Goal: Information Seeking & Learning: Understand process/instructions

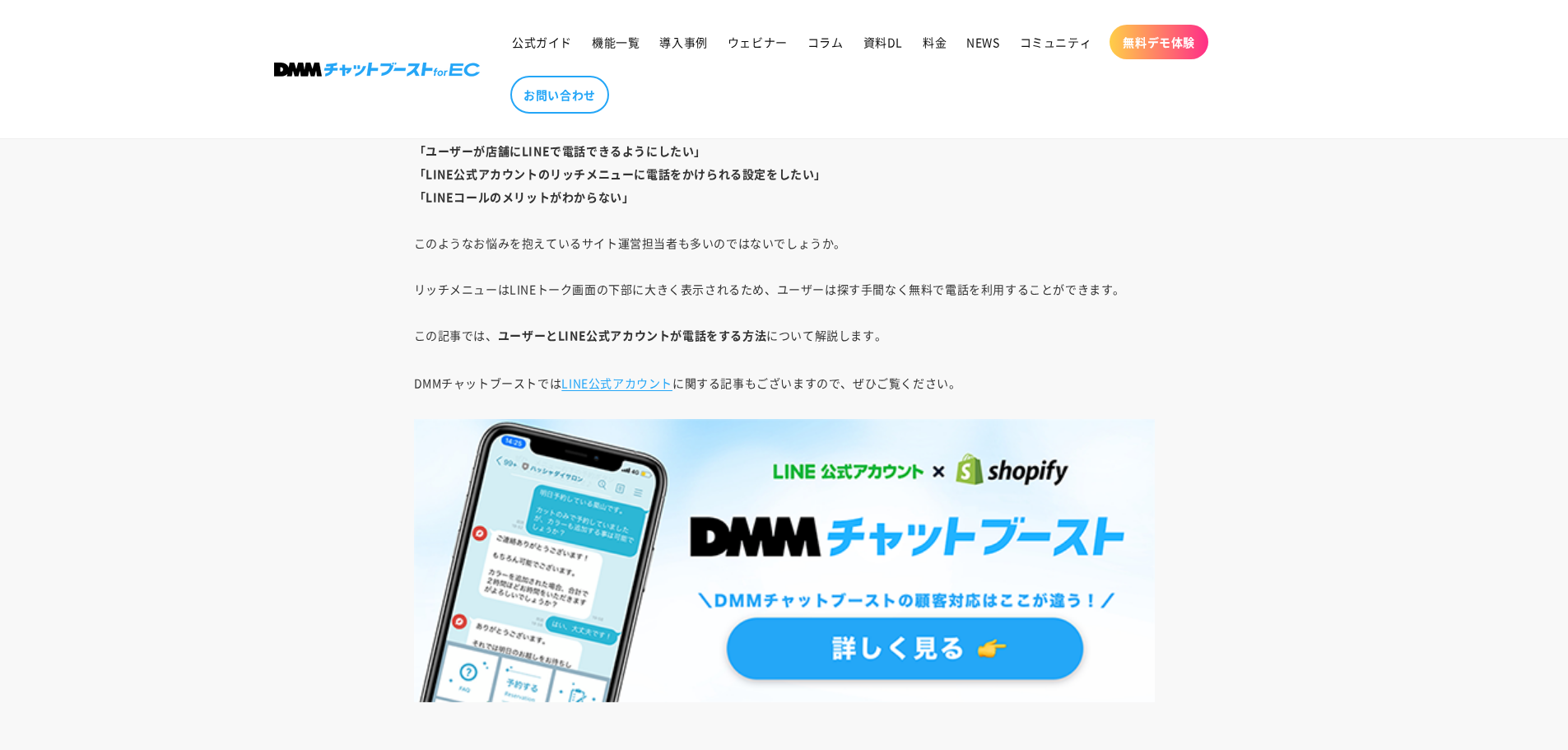
scroll to position [823, 0]
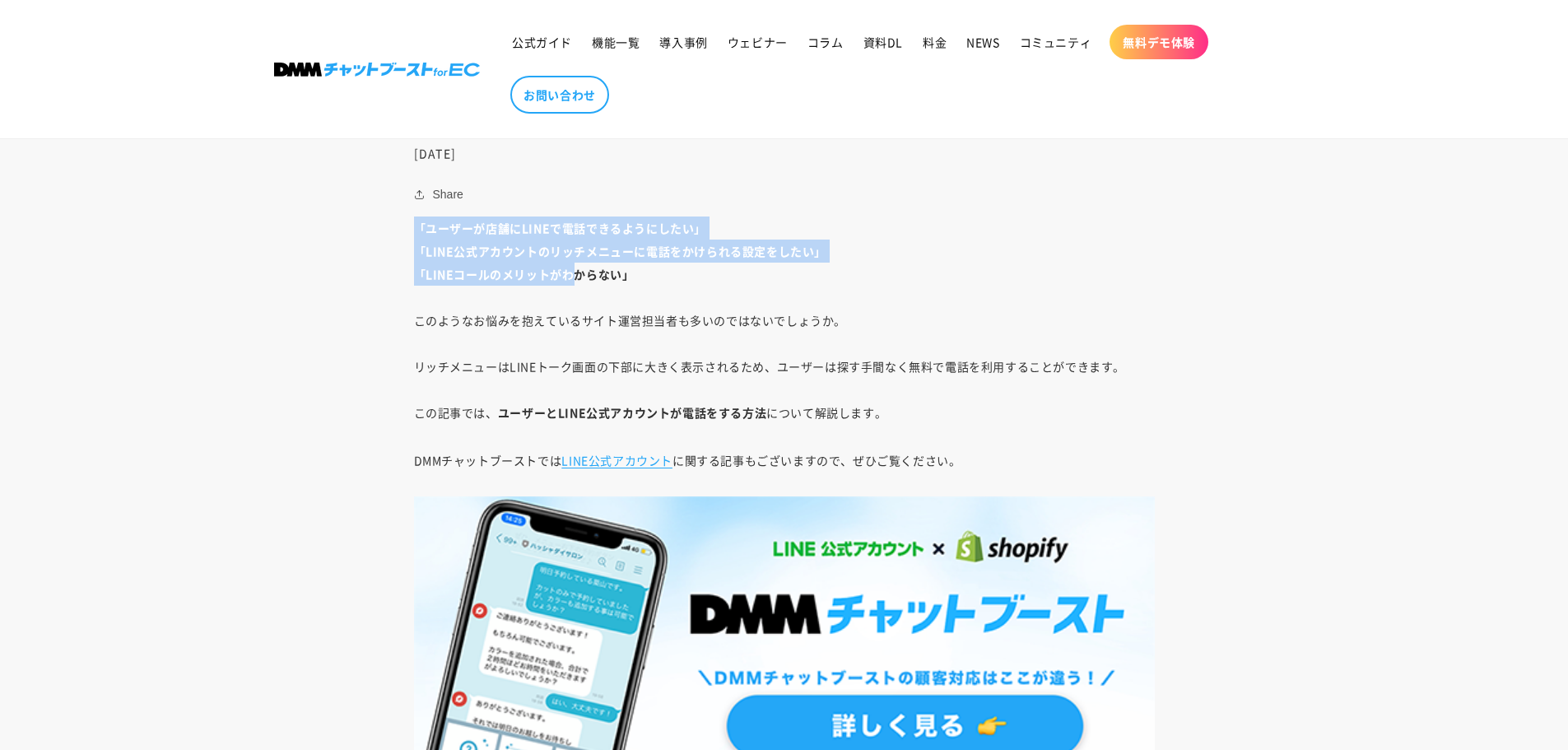
drag, startPoint x: 524, startPoint y: 276, endPoint x: 595, endPoint y: 303, distance: 76.0
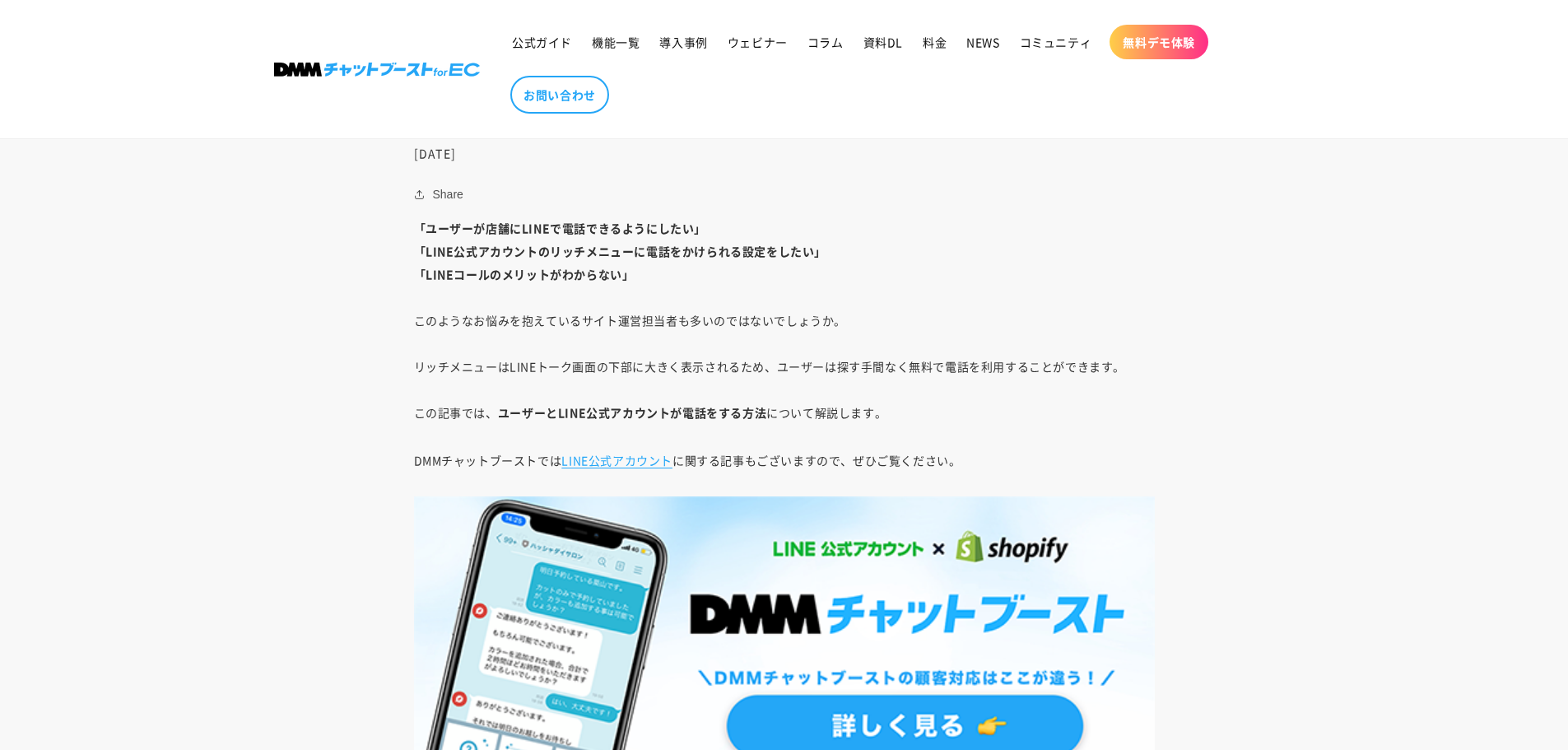
click at [618, 351] on p "「ユーザーが店舗にLINEで電話できるようにしたい」 「LINE公式アカウントのリッチメニューに電話をかけられる設定をしたい」 「LINEコールのメリットがわ…" at bounding box center [784, 320] width 741 height 207
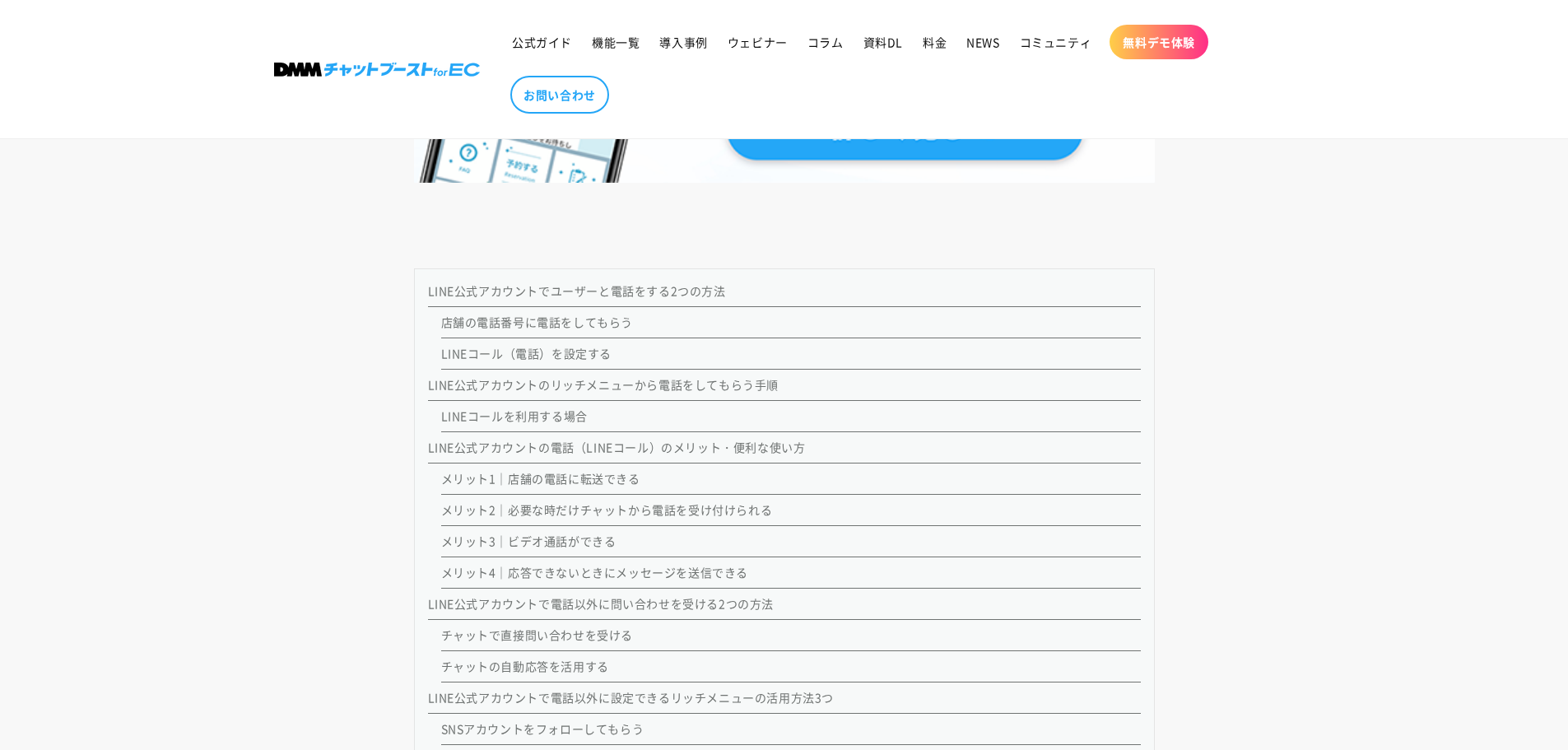
scroll to position [1482, 0]
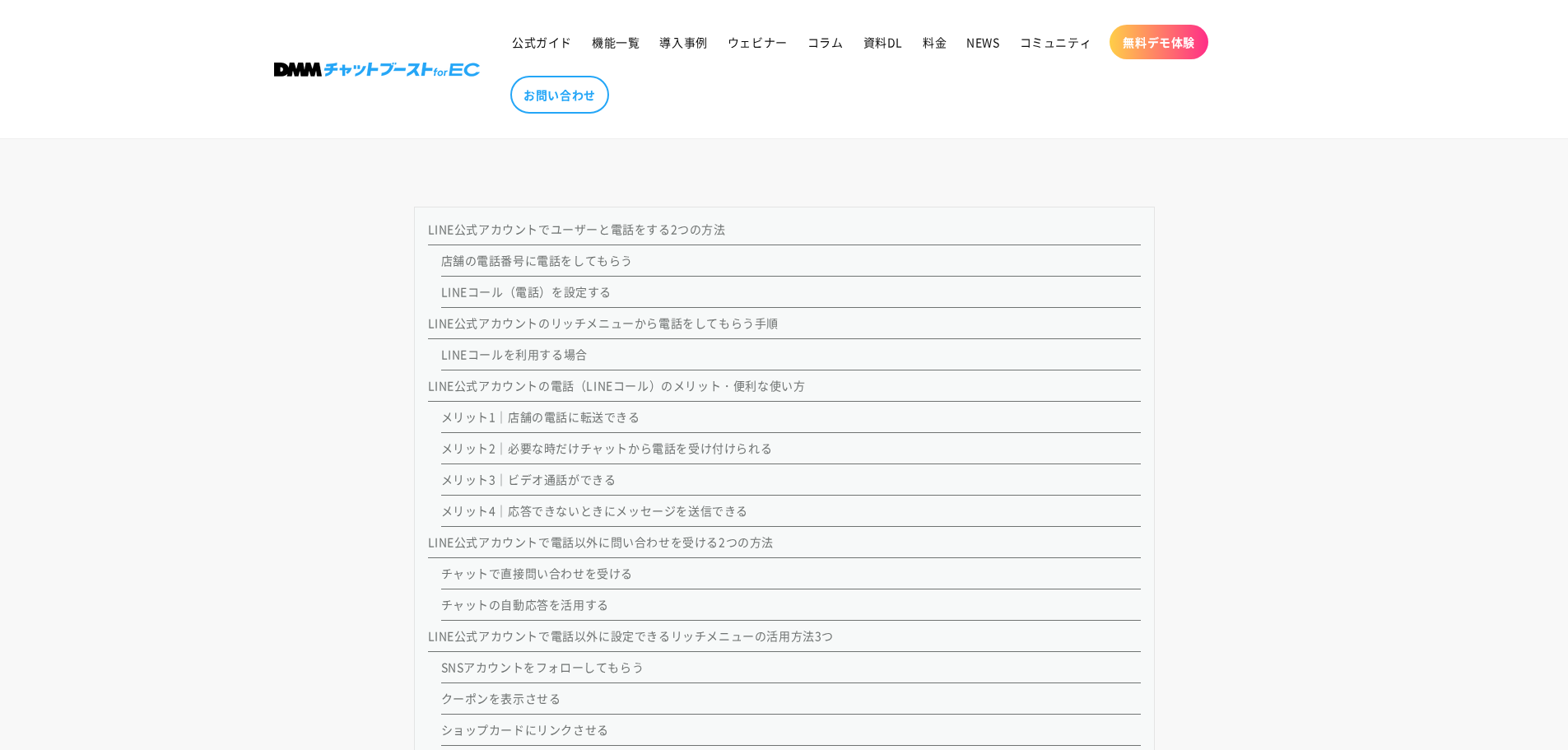
click at [474, 233] on link "LINE公式アカウントでユーザーと電話をする2つの方法" at bounding box center [577, 229] width 298 height 17
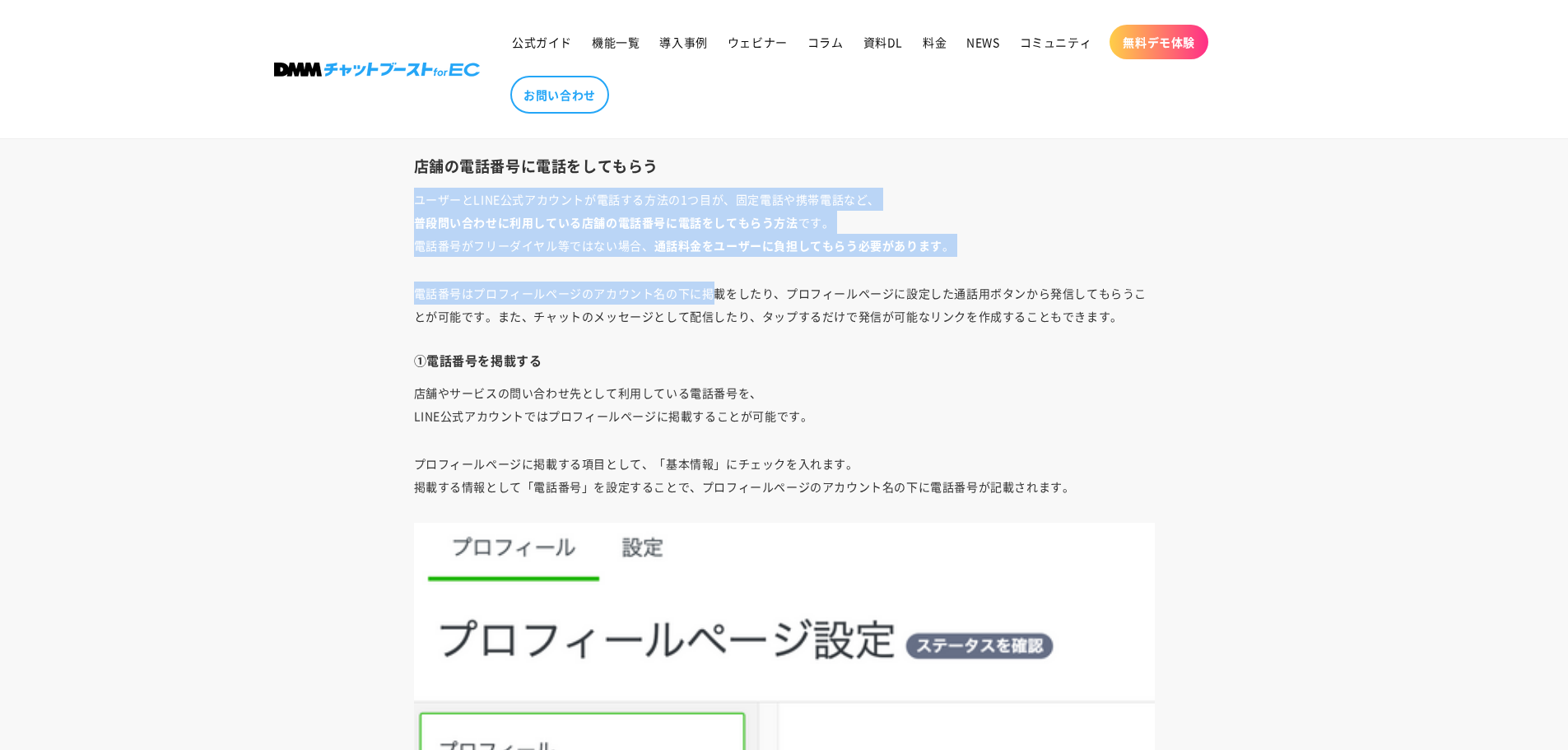
drag, startPoint x: 401, startPoint y: 200, endPoint x: 717, endPoint y: 258, distance: 321.3
click at [719, 289] on p "電話番号はプロフィールページのアカウント名の下に掲載をしたり、プロフィールページに設定した通話用ボタンから発信してもらうことが可能です。また、チャットのメッセ…" at bounding box center [784, 304] width 741 height 46
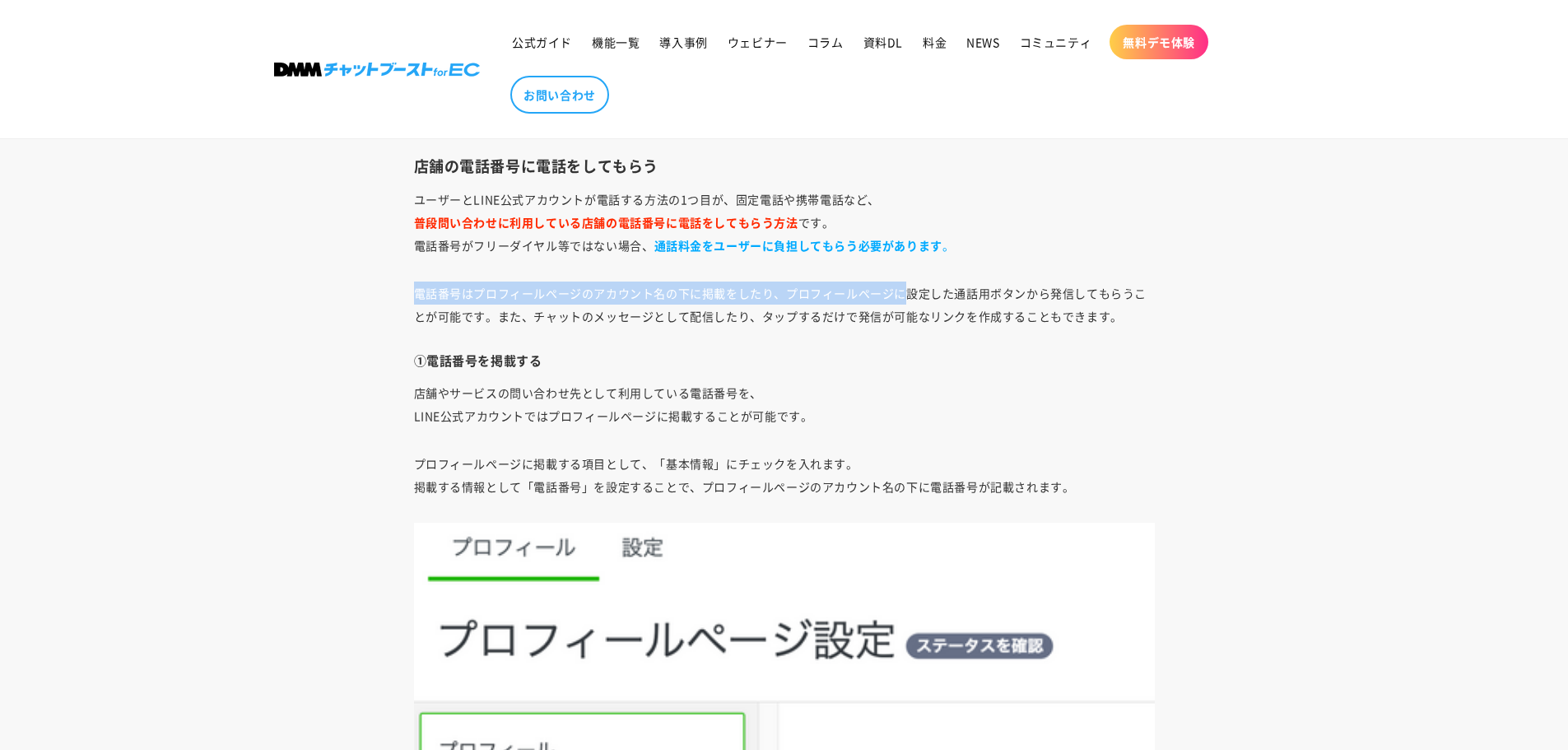
drag, startPoint x: 415, startPoint y: 279, endPoint x: 907, endPoint y: 285, distance: 492.0
click at [909, 299] on p "電話番号はプロフィールページのアカウント名の下に掲載をしたり、プロフィールページに設定した通話用ボタンから発信してもらうことが可能です。また、チャットのメッセ…" at bounding box center [784, 304] width 741 height 46
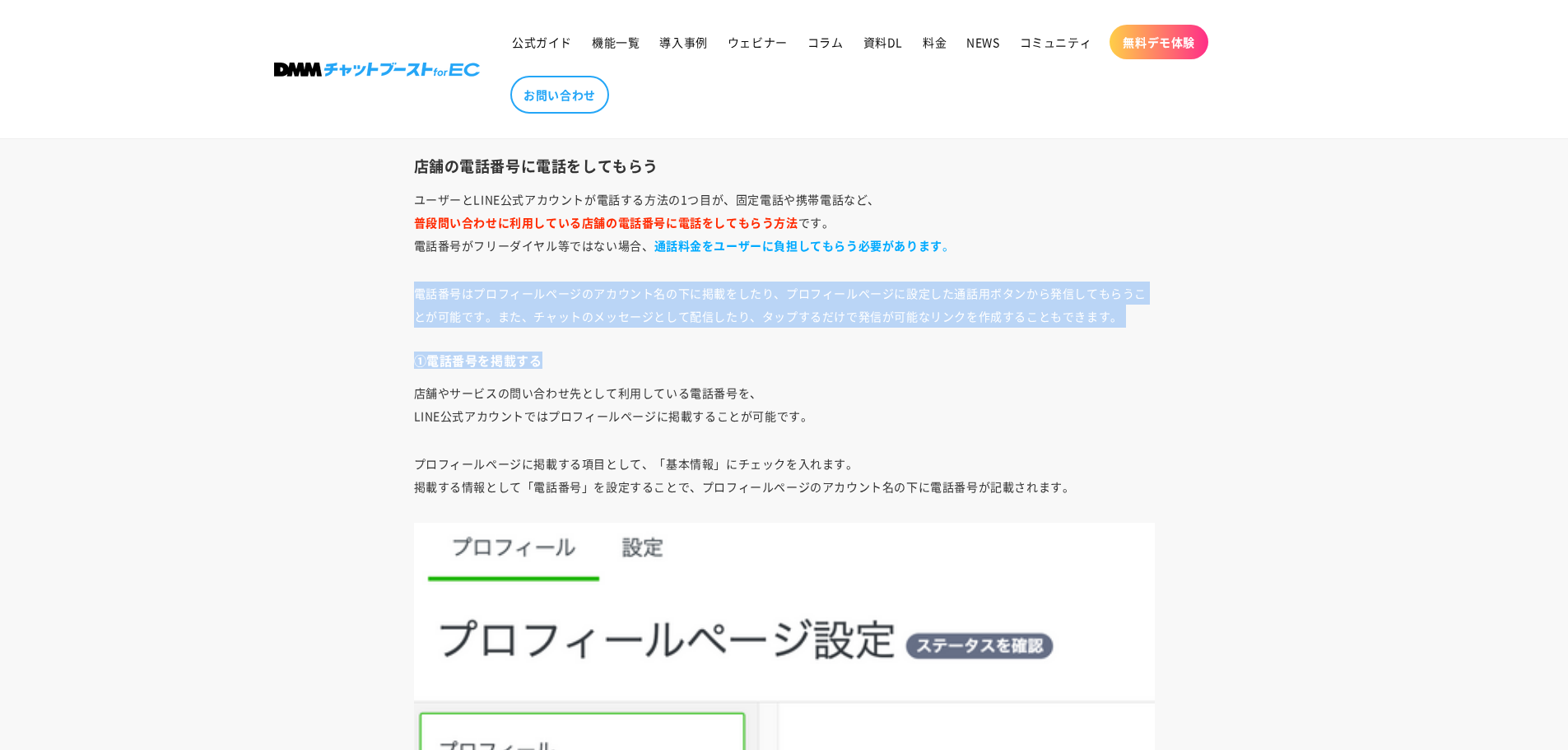
drag, startPoint x: 389, startPoint y: 293, endPoint x: 570, endPoint y: 334, distance: 185.6
click at [574, 363] on h4 "①電話番号を掲載する" at bounding box center [784, 361] width 741 height 17
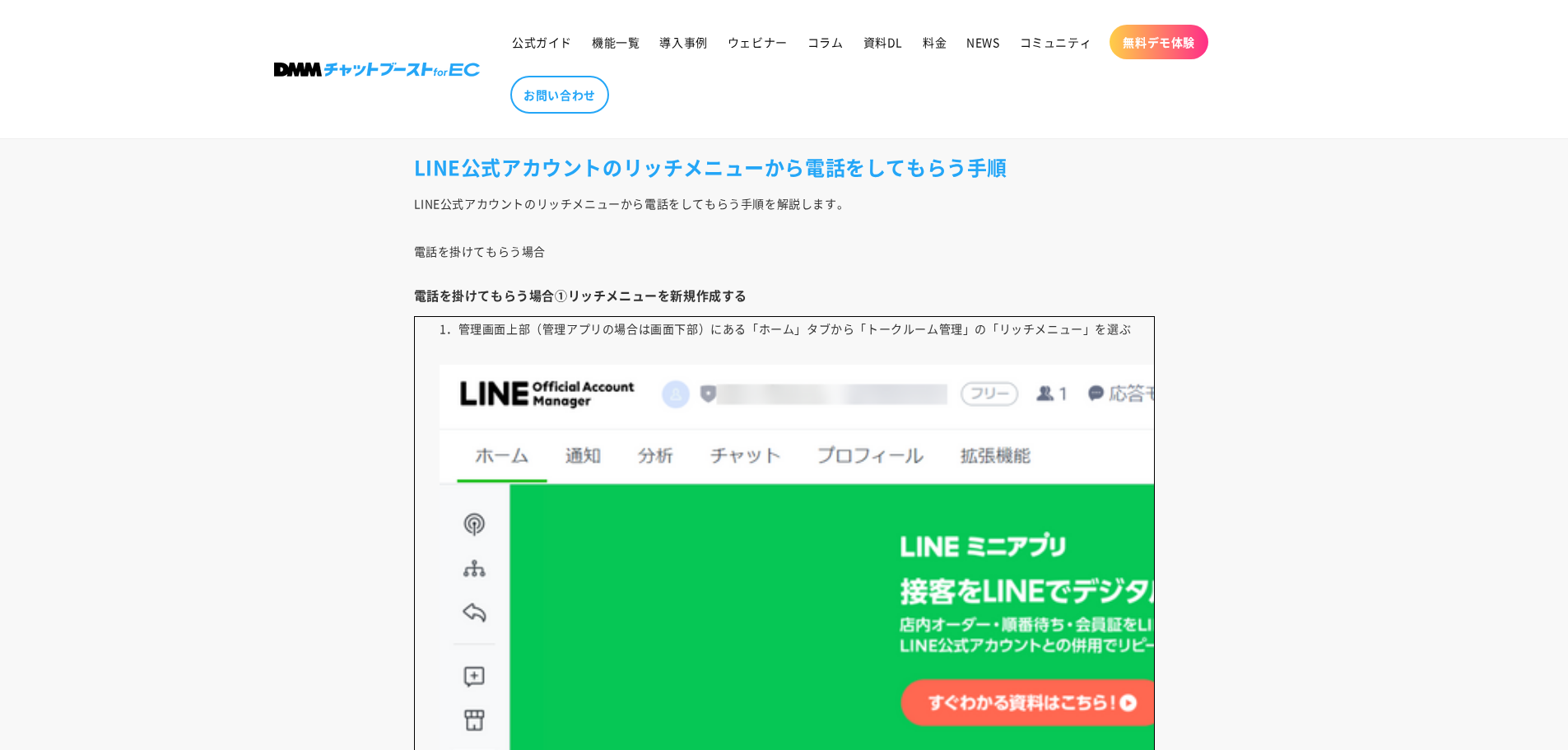
scroll to position [5954, 0]
